Goal: Navigation & Orientation: Go to known website

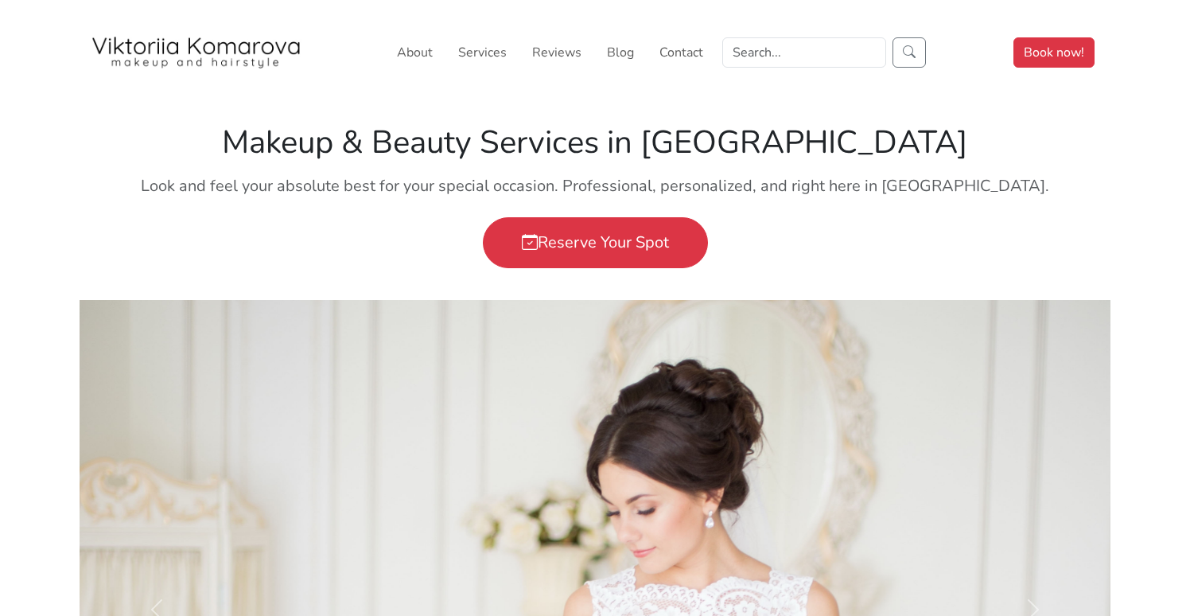
click at [201, 61] on img at bounding box center [196, 53] width 215 height 32
